Goal: Task Accomplishment & Management: Complete application form

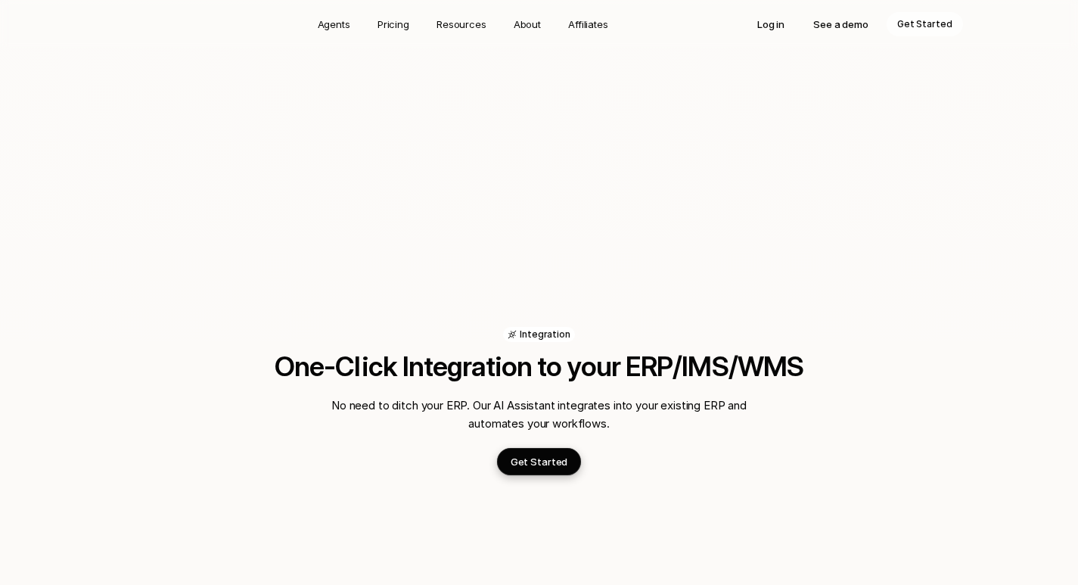
scroll to position [2269, 0]
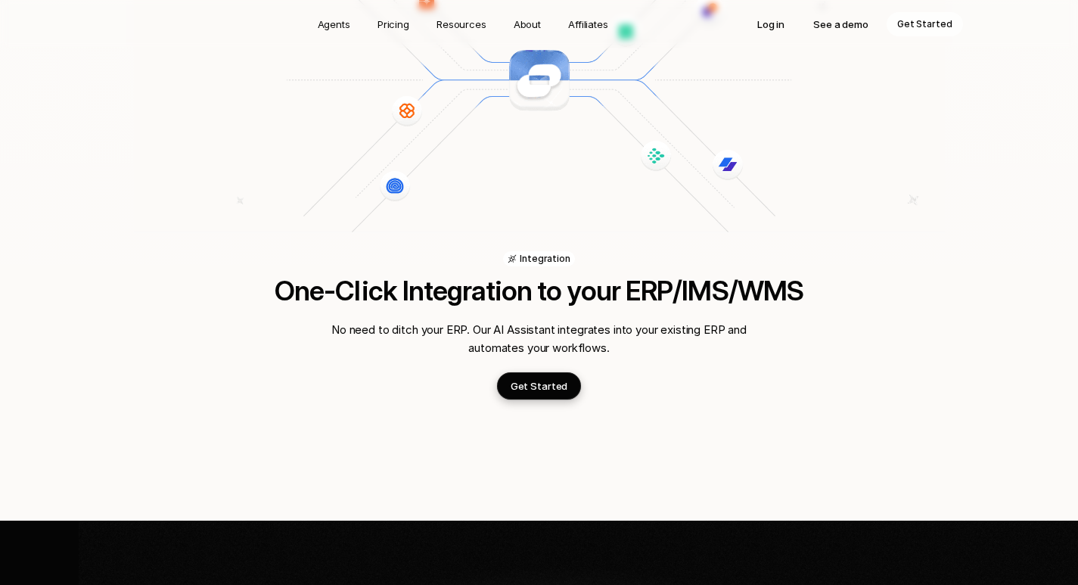
click at [927, 24] on p "Get Started" at bounding box center [924, 24] width 55 height 15
drag, startPoint x: 553, startPoint y: 422, endPoint x: 539, endPoint y: 340, distance: 83.7
click at [539, 378] on p "Get Started" at bounding box center [539, 385] width 57 height 15
click at [539, 584] on html "Agents Pricing Resources About Affiliates Log in See a demo Get Started AI Agen…" at bounding box center [539, 194] width 1078 height 4926
click at [538, 584] on html "Agents Pricing Resources About Affiliates Log in See a demo Get Started AI Agen…" at bounding box center [539, 194] width 1078 height 4926
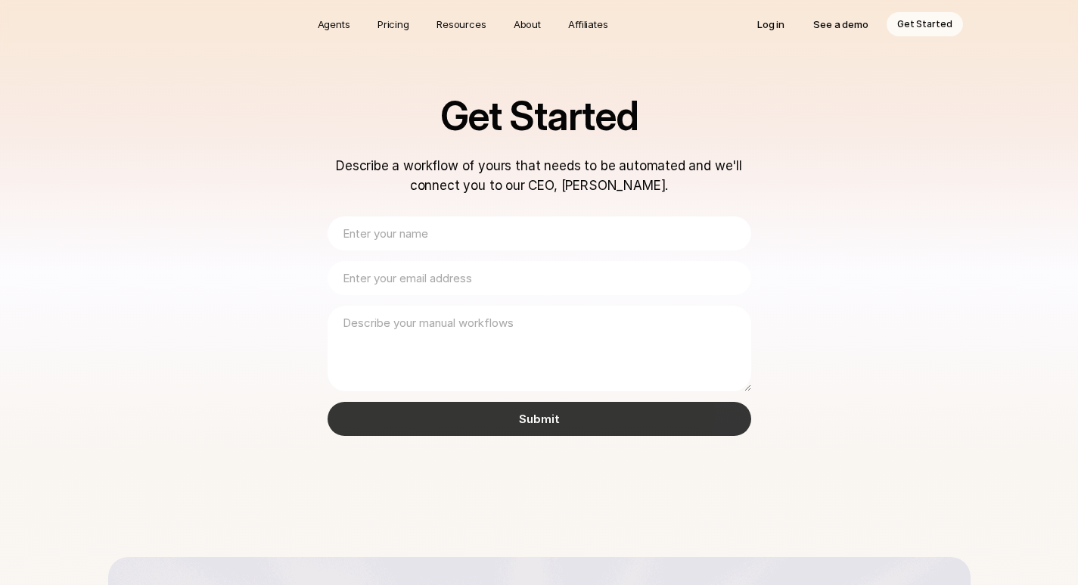
click at [553, 422] on input "Submit" at bounding box center [540, 419] width 424 height 34
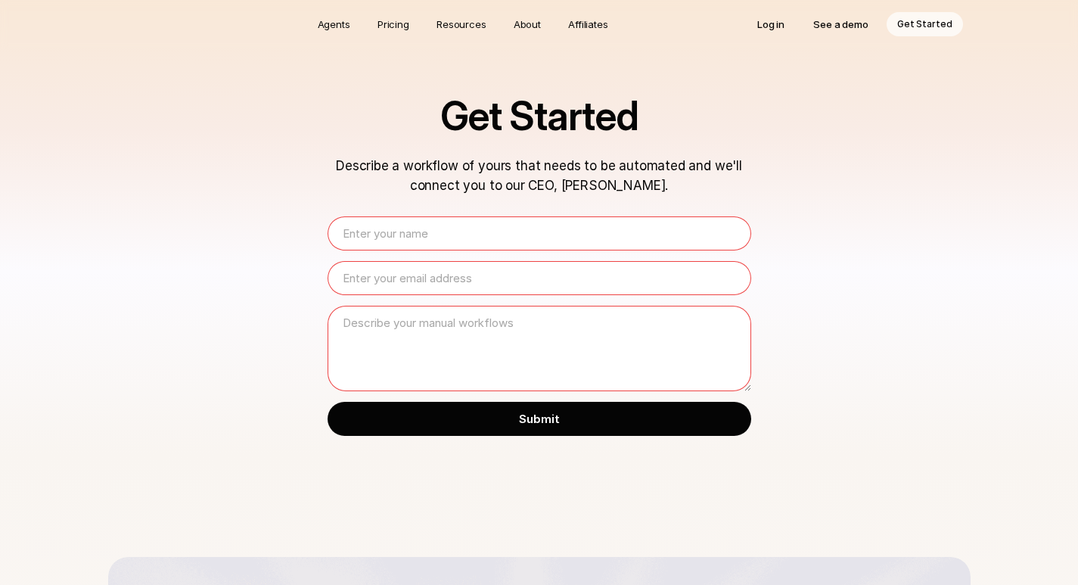
click at [927, 24] on p "Get Started" at bounding box center [924, 24] width 55 height 15
click at [539, 584] on html "Agents Pricing Resources About Affiliates Log in See a demo Get Started Get Sta…" at bounding box center [539, 538] width 1078 height 1077
click at [538, 584] on html "Agents Pricing Resources About Affiliates Log in See a demo Get Started Get Sta…" at bounding box center [539, 538] width 1078 height 1077
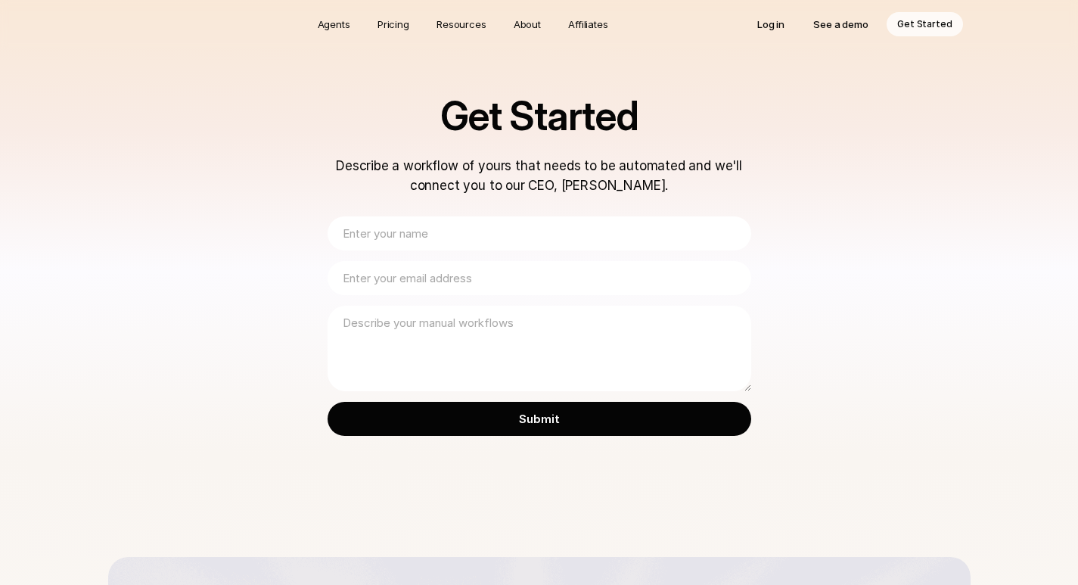
click at [927, 24] on p "Get Started" at bounding box center [924, 24] width 55 height 15
click at [539, 584] on html "Agents Pricing Resources About Affiliates Log in See a demo Get Started Get Sta…" at bounding box center [539, 538] width 1078 height 1077
click at [773, 26] on p "Log in" at bounding box center [770, 24] width 27 height 15
click at [927, 24] on p "Get Started" at bounding box center [924, 24] width 55 height 15
click at [539, 584] on html "Agents Pricing Resources About Affiliates Log in See a demo Get Started Get Sta…" at bounding box center [539, 538] width 1078 height 1077
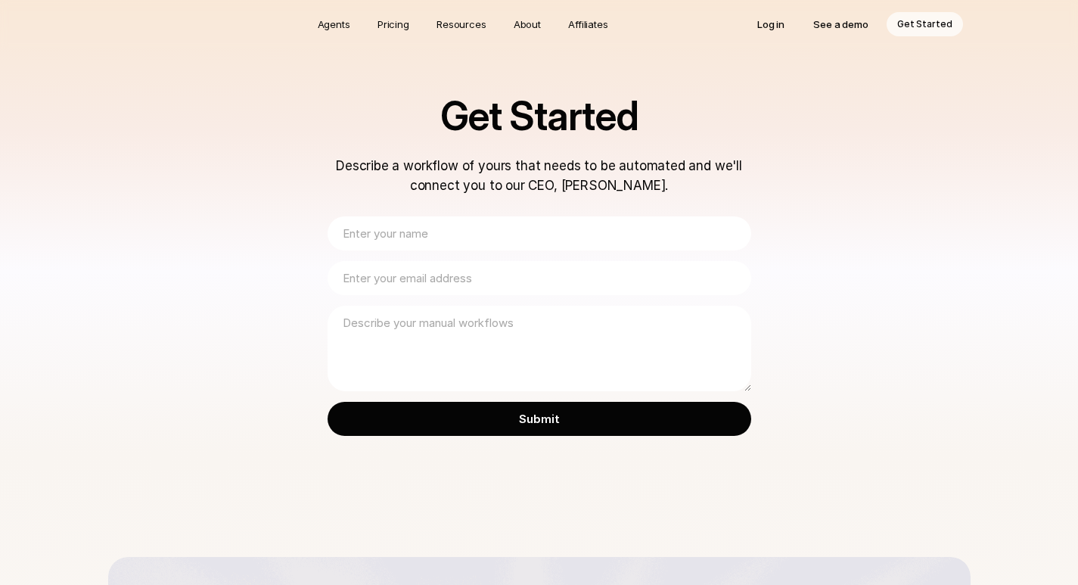
click at [927, 24] on p "Get Started" at bounding box center [924, 24] width 55 height 15
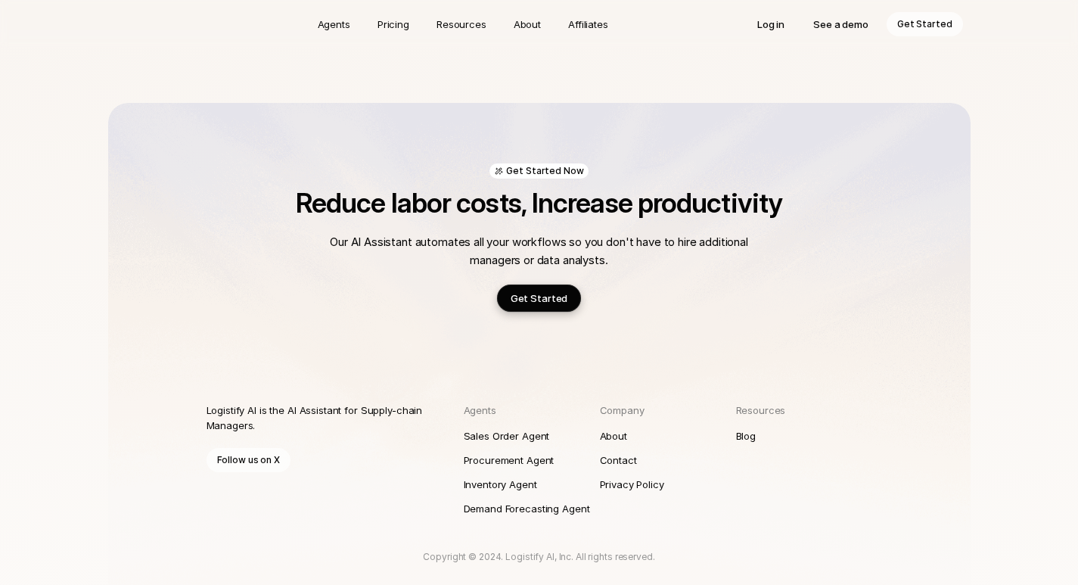
scroll to position [492, 0]
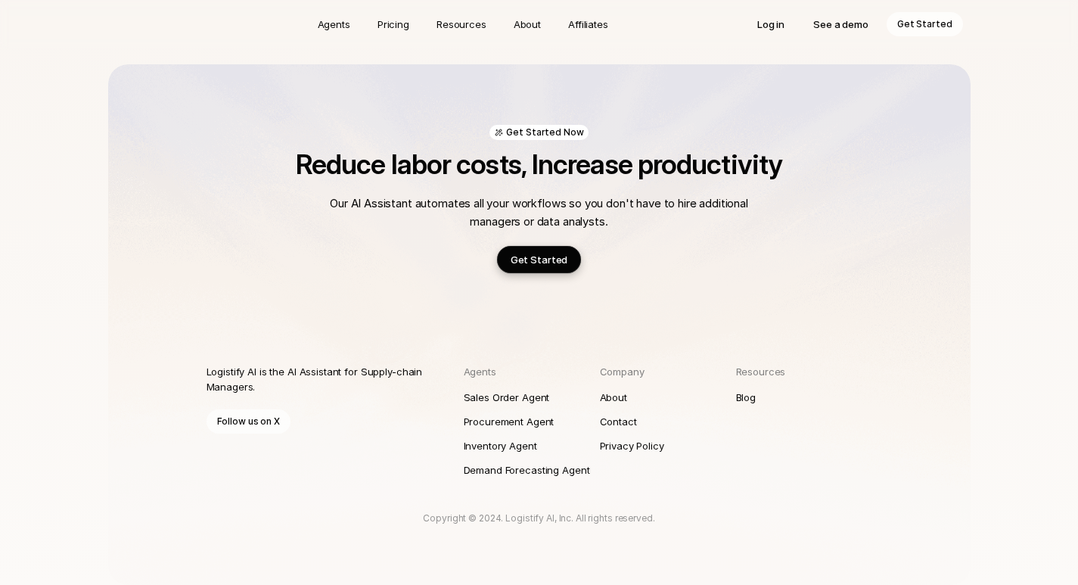
drag, startPoint x: 1072, startPoint y: 320, endPoint x: 926, endPoint y: 23, distance: 330.5
click at [927, 24] on p "Get Started" at bounding box center [924, 24] width 55 height 15
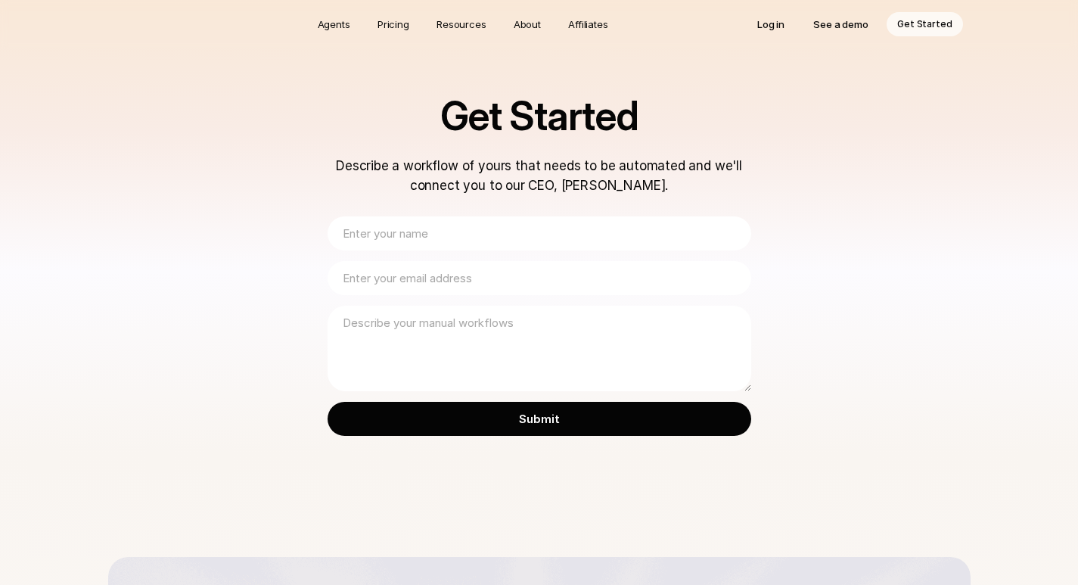
click at [927, 24] on p "Get Started" at bounding box center [924, 24] width 55 height 15
